Goal: Information Seeking & Learning: Learn about a topic

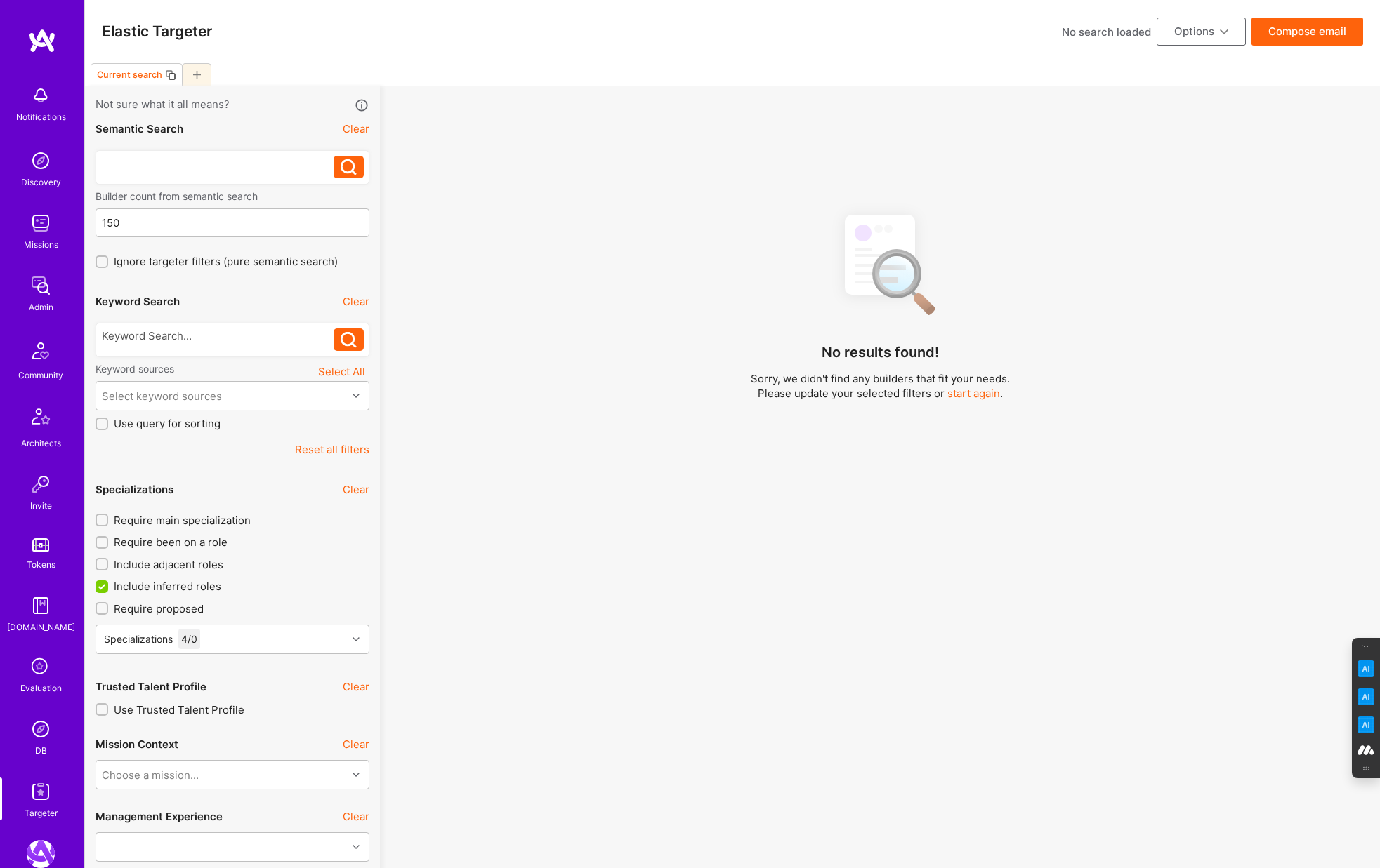
click at [165, 168] on div at bounding box center [218, 164] width 233 height 15
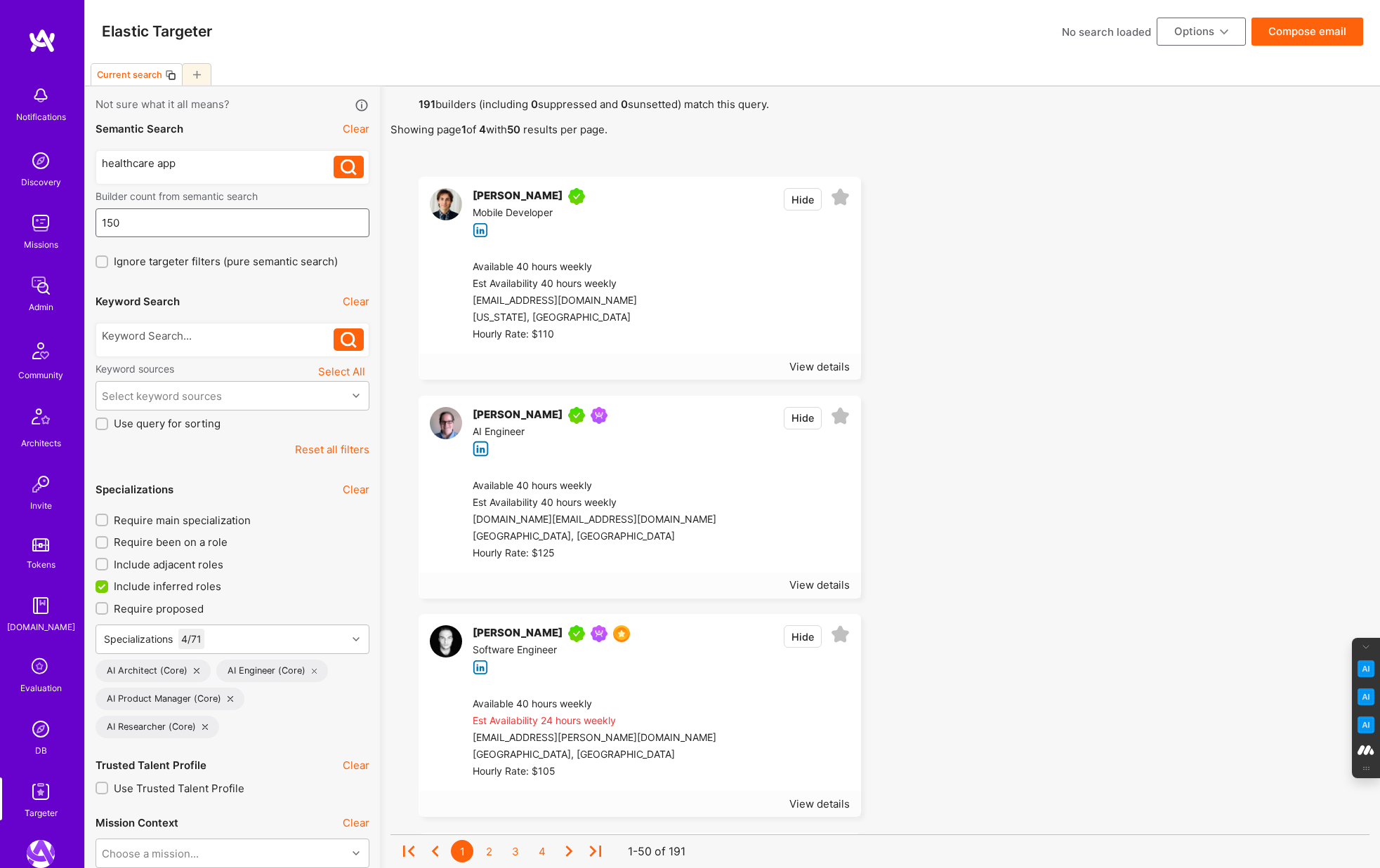
drag, startPoint x: 126, startPoint y: 216, endPoint x: 32, endPoint y: 212, distance: 94.1
click at [129, 217] on input "150" at bounding box center [233, 222] width 262 height 36
drag, startPoint x: 129, startPoint y: 217, endPoint x: 51, endPoint y: 217, distance: 78.0
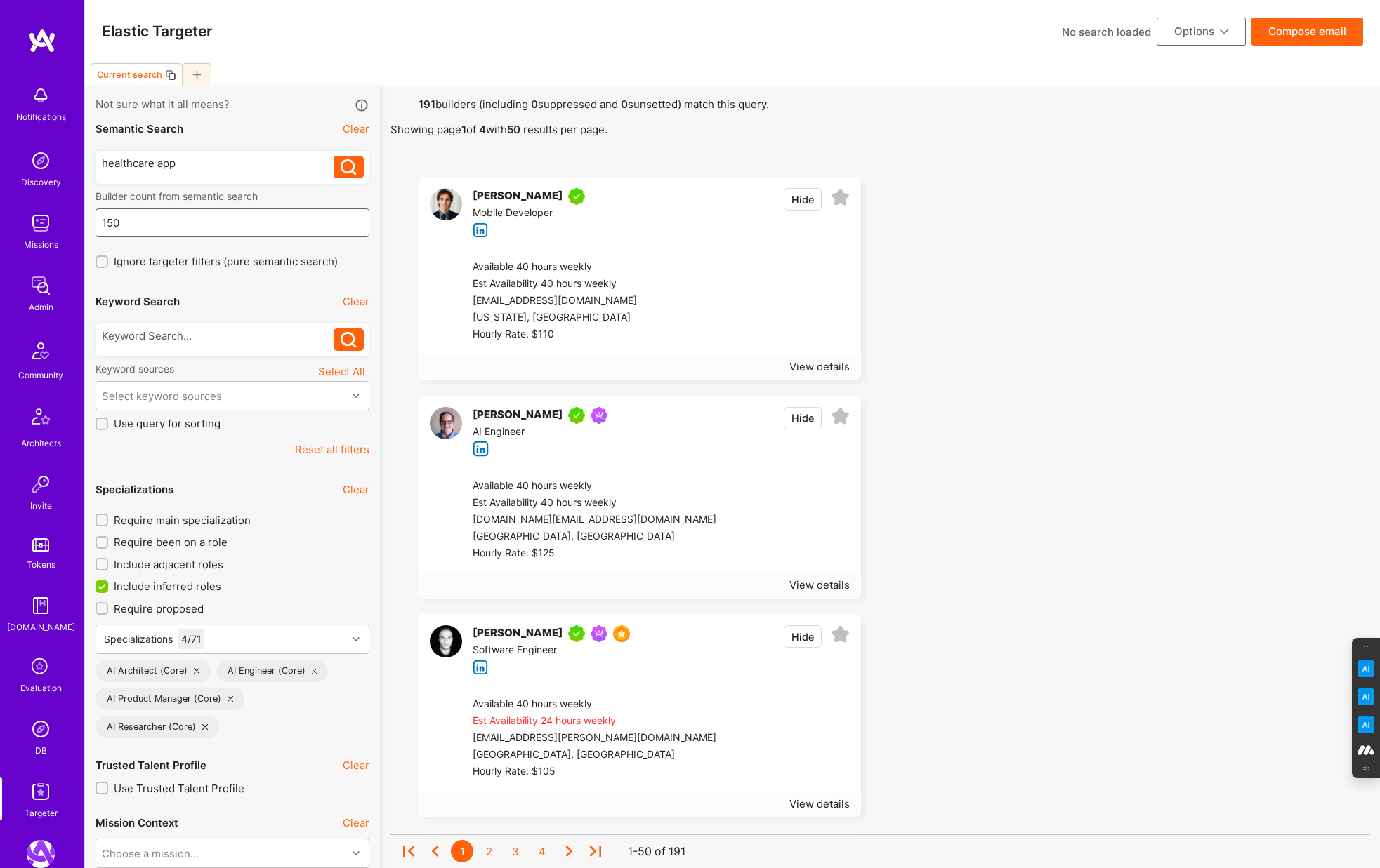
type input "150"
click at [102, 161] on div "healthcare app" at bounding box center [218, 164] width 233 height 15
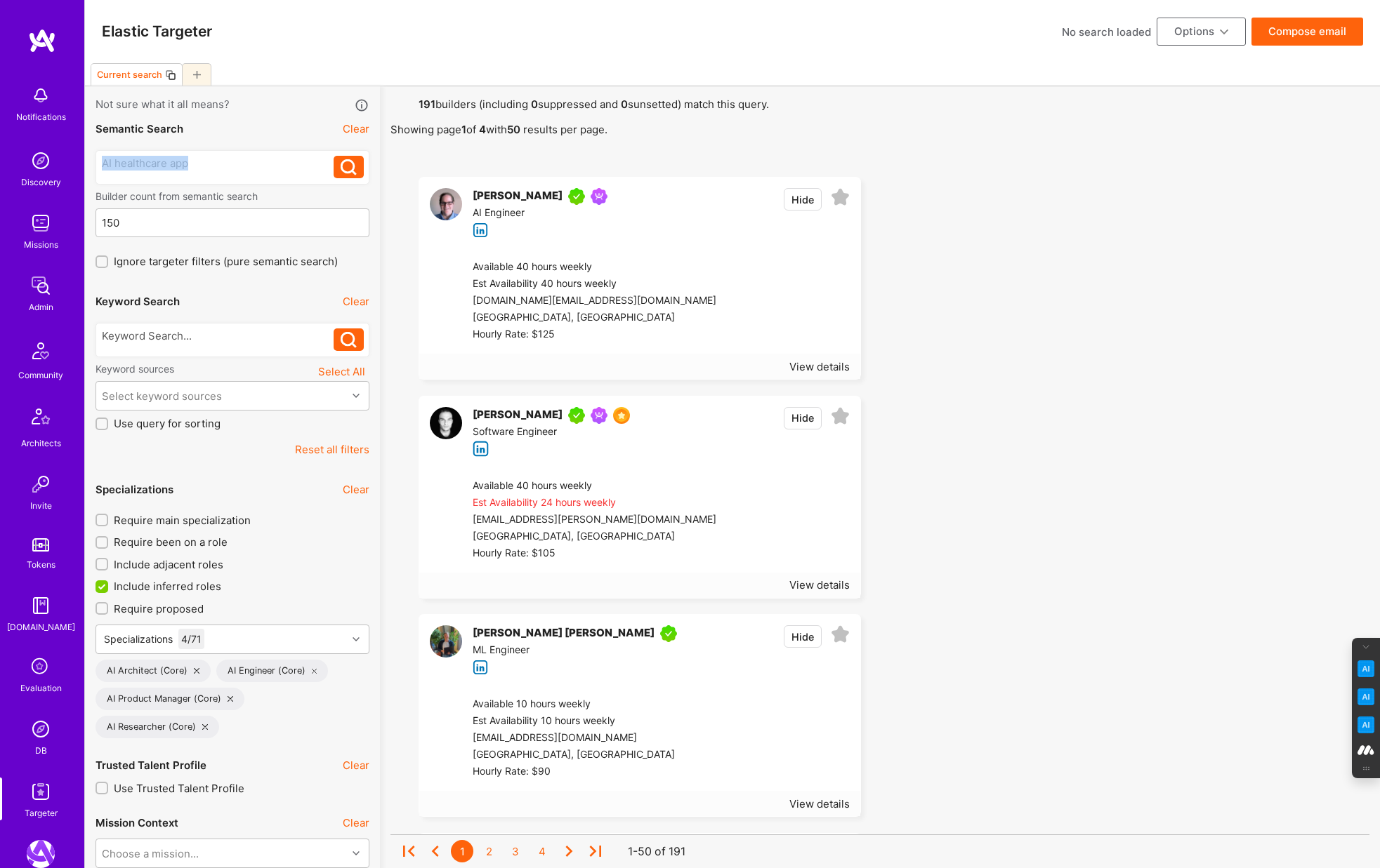
drag, startPoint x: 205, startPoint y: 166, endPoint x: 50, endPoint y: 163, distance: 155.0
click at [140, 343] on div at bounding box center [218, 339] width 233 height 23
click at [142, 336] on div at bounding box center [218, 336] width 233 height 15
click at [347, 332] on icon at bounding box center [349, 339] width 16 height 16
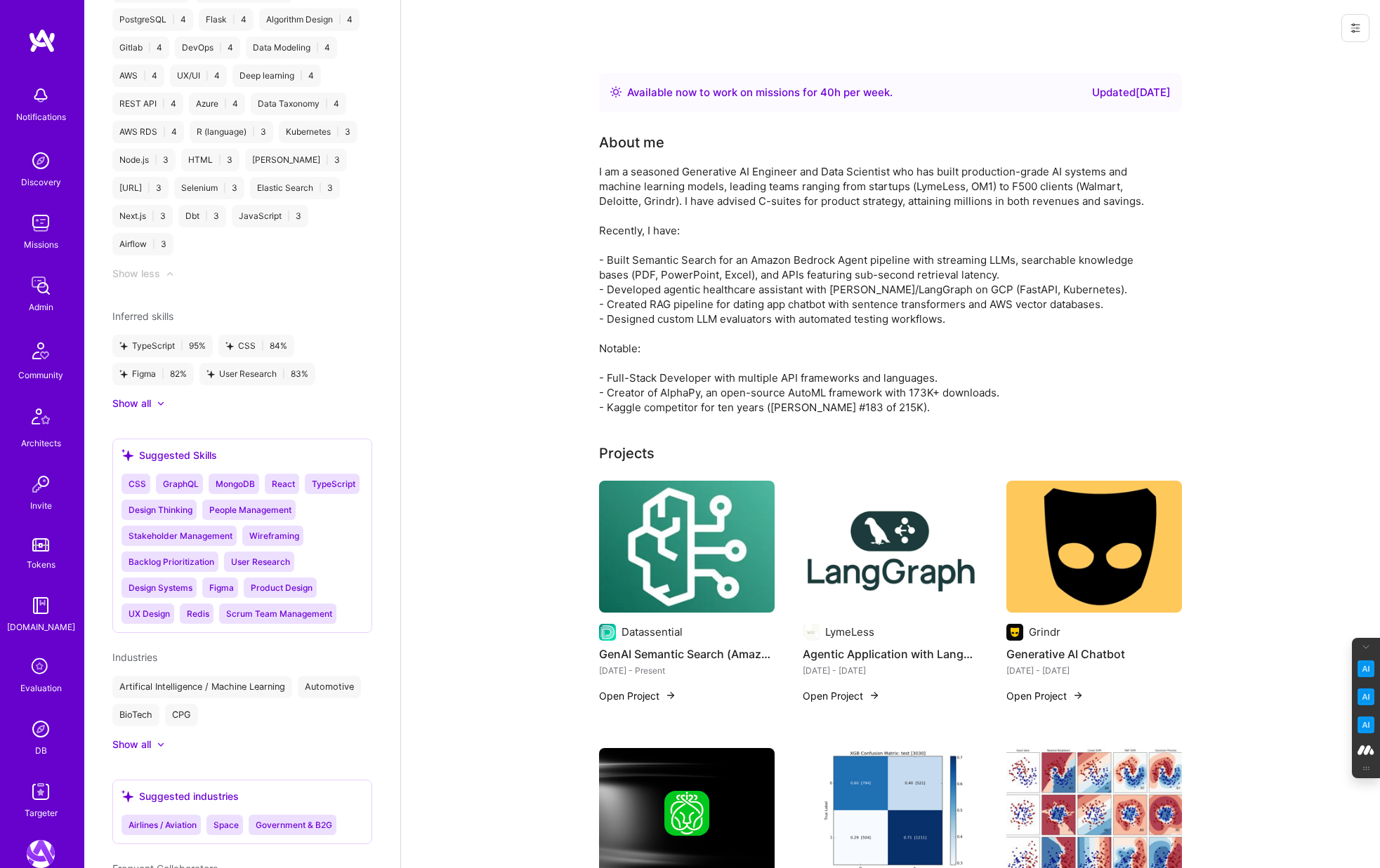
scroll to position [2379, 0]
click at [148, 755] on div "Show all" at bounding box center [132, 747] width 39 height 14
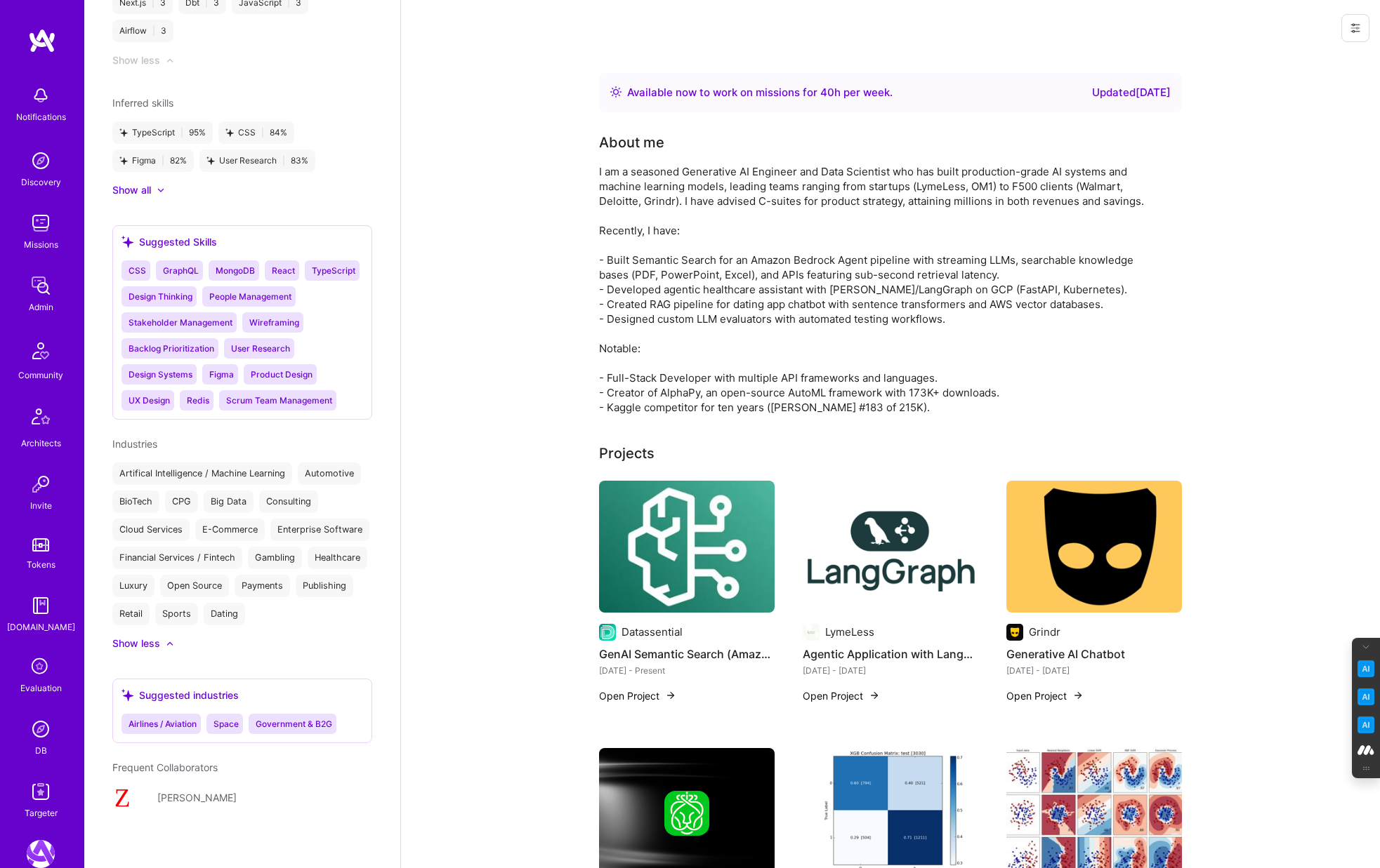
scroll to position [2596, 0]
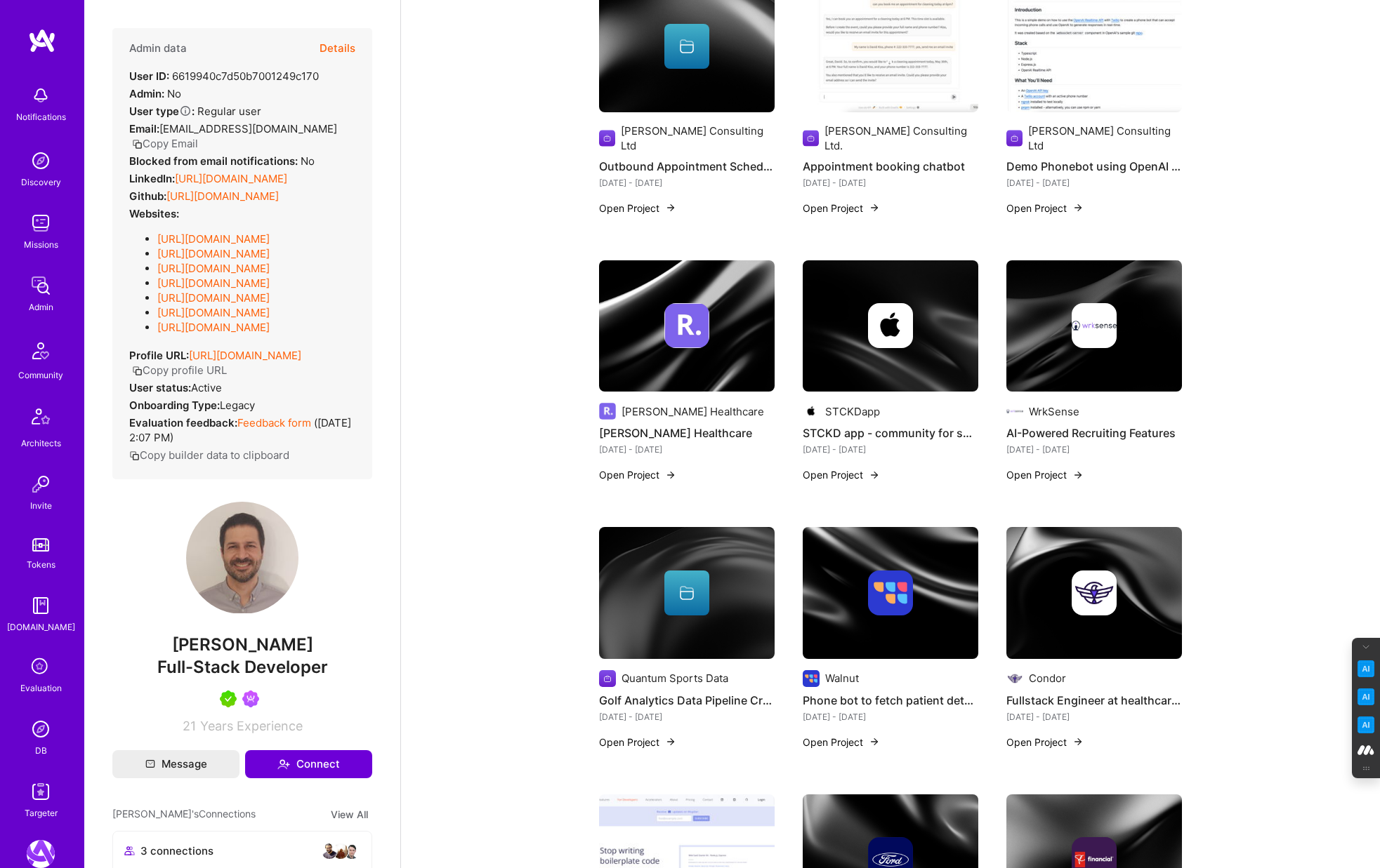
scroll to position [915, 0]
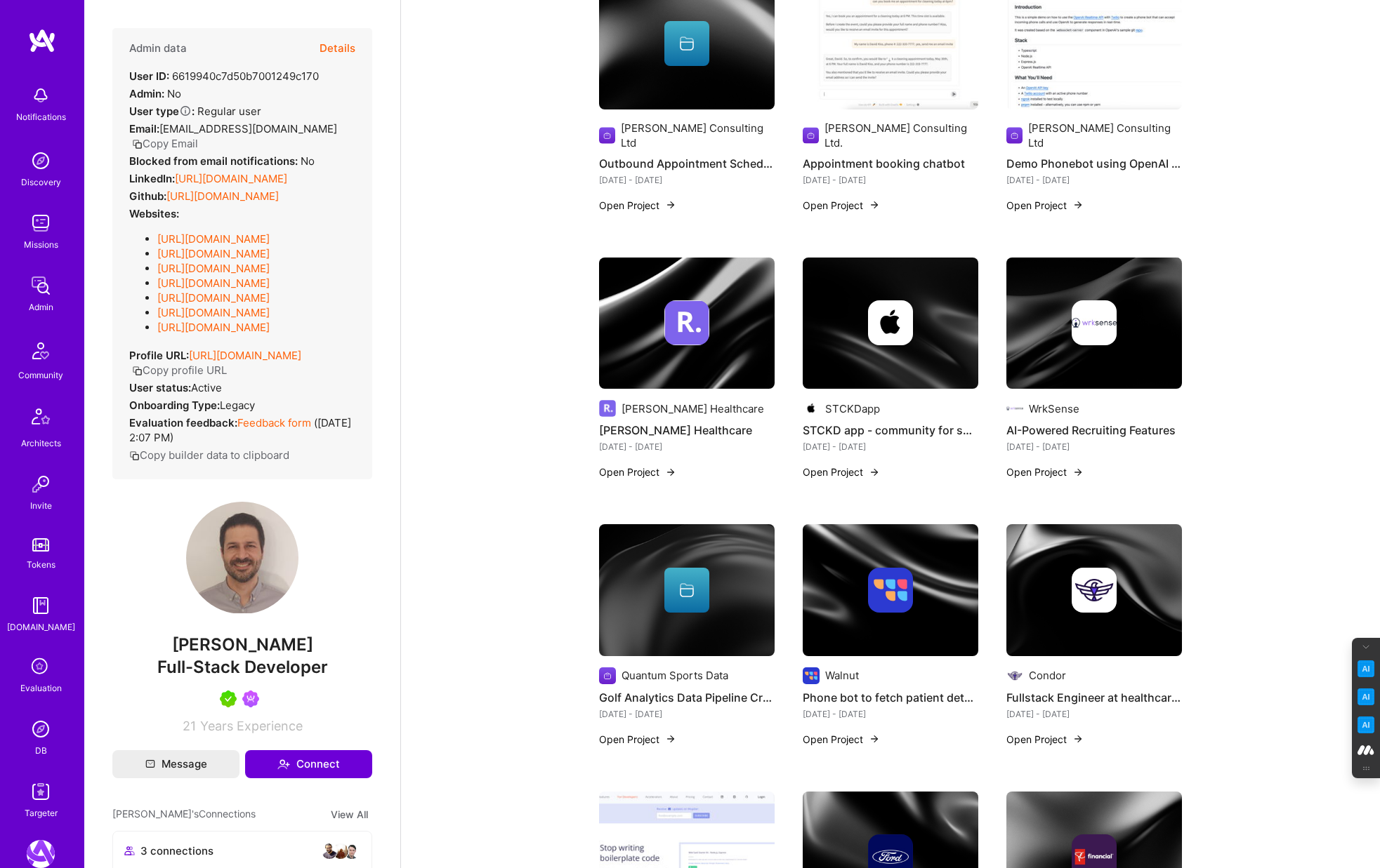
click at [696, 305] on img at bounding box center [687, 323] width 45 height 45
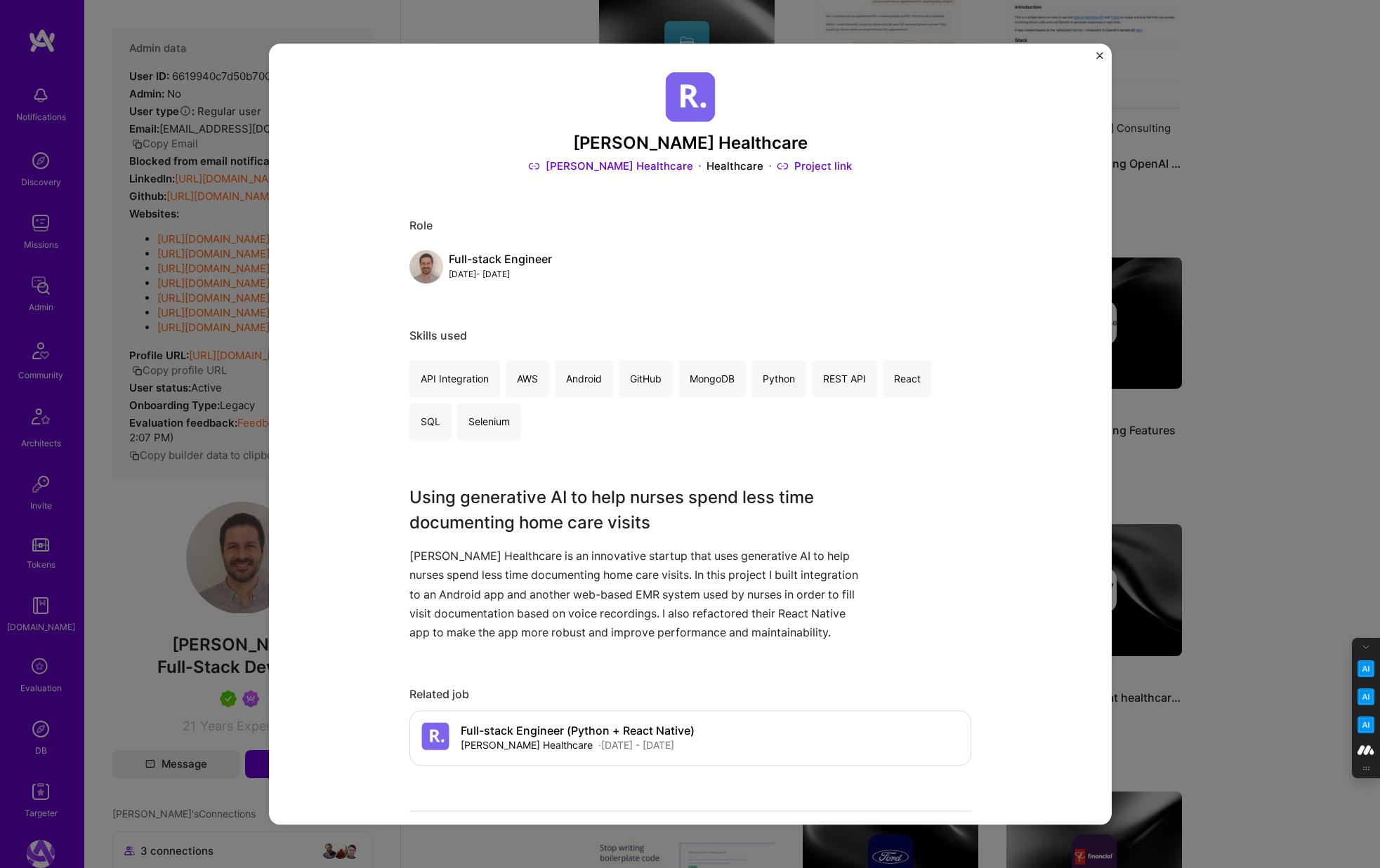
click at [1267, 379] on div "[PERSON_NAME] Healthcare [PERSON_NAME] Healthcare Healthcare Project link Role …" at bounding box center [690, 434] width 1380 height 868
